Goal: Transaction & Acquisition: Purchase product/service

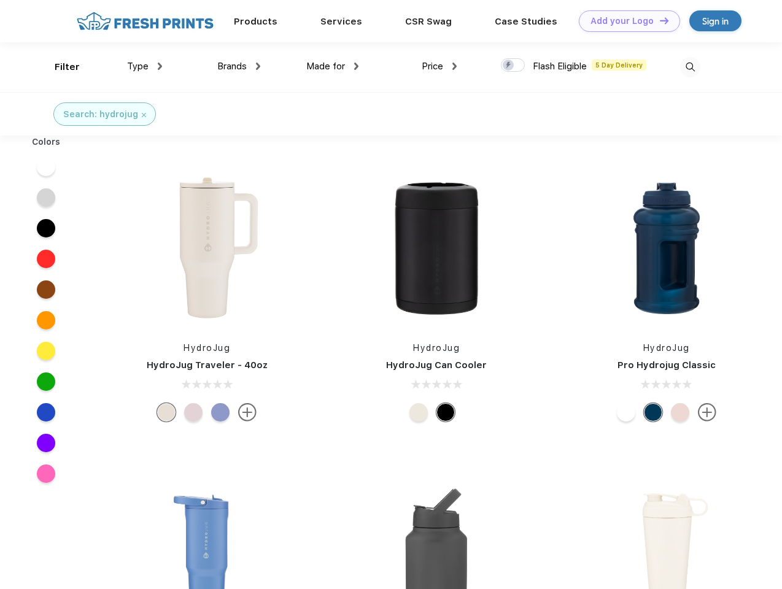
click at [625, 21] on link "Add your Logo Design Tool" at bounding box center [629, 20] width 101 height 21
click at [59, 67] on div "Filter" at bounding box center [67, 67] width 25 height 14
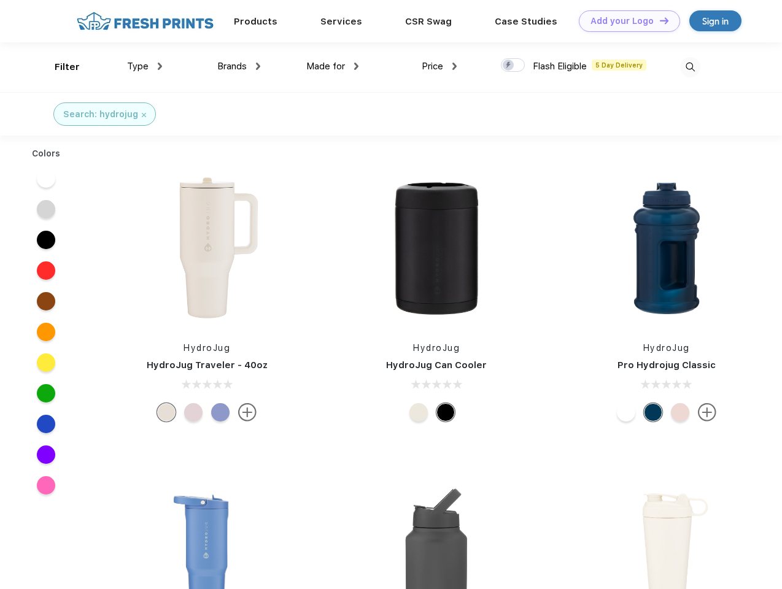
click at [145, 66] on span "Type" at bounding box center [137, 66] width 21 height 11
click at [239, 66] on span "Brands" at bounding box center [231, 66] width 29 height 11
click at [333, 66] on span "Made for" at bounding box center [325, 66] width 39 height 11
click at [440, 66] on span "Price" at bounding box center [432, 66] width 21 height 11
click at [513, 66] on div at bounding box center [513, 65] width 24 height 14
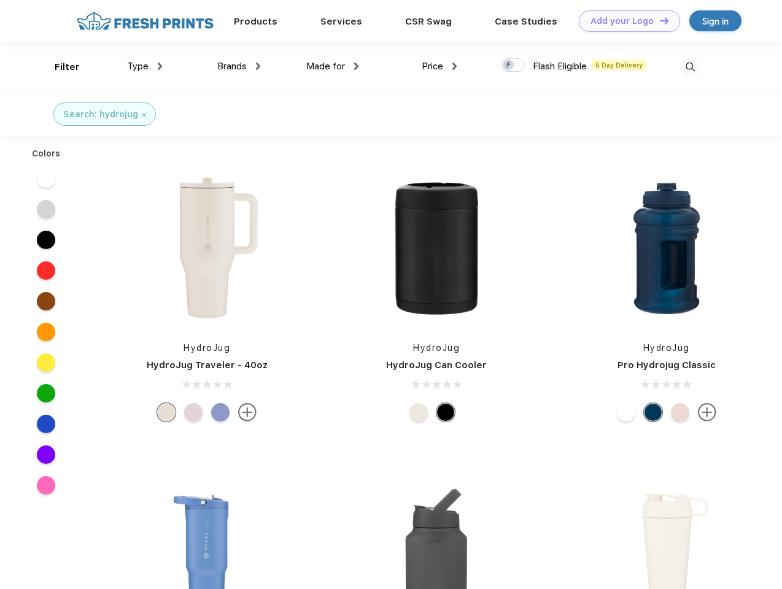
click at [509, 66] on input "checkbox" at bounding box center [505, 62] width 8 height 8
click at [690, 67] on img at bounding box center [690, 67] width 20 height 20
click at [46, 167] on div at bounding box center [46, 178] width 47 height 31
click at [46, 198] on div at bounding box center [46, 209] width 47 height 31
